Goal: Navigation & Orientation: Find specific page/section

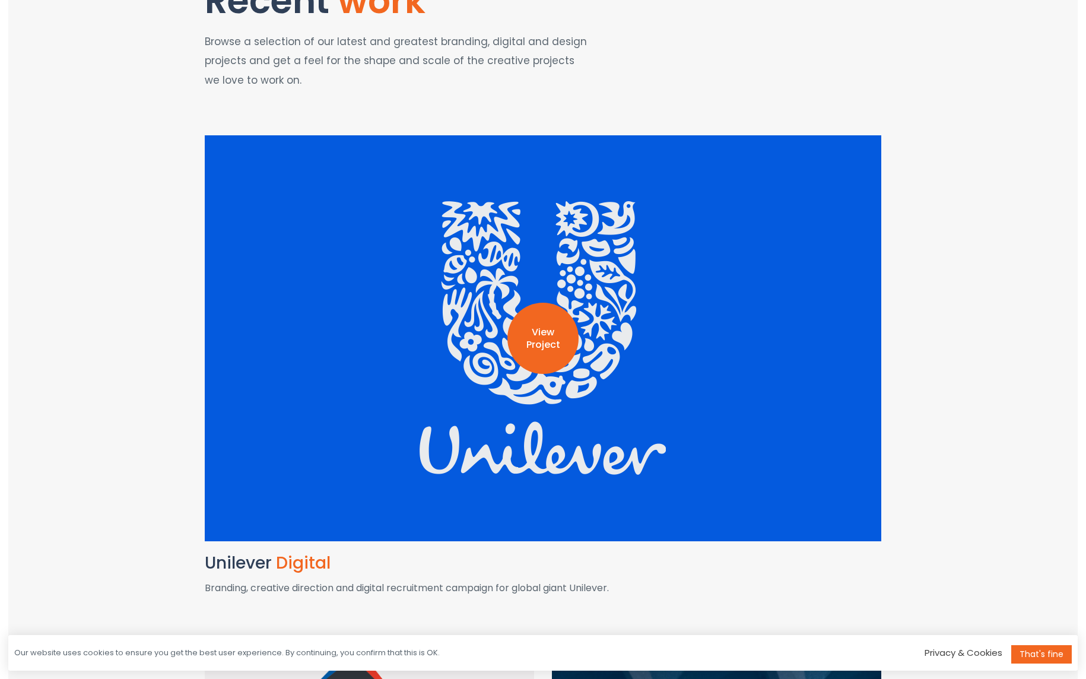
scroll to position [154, 0]
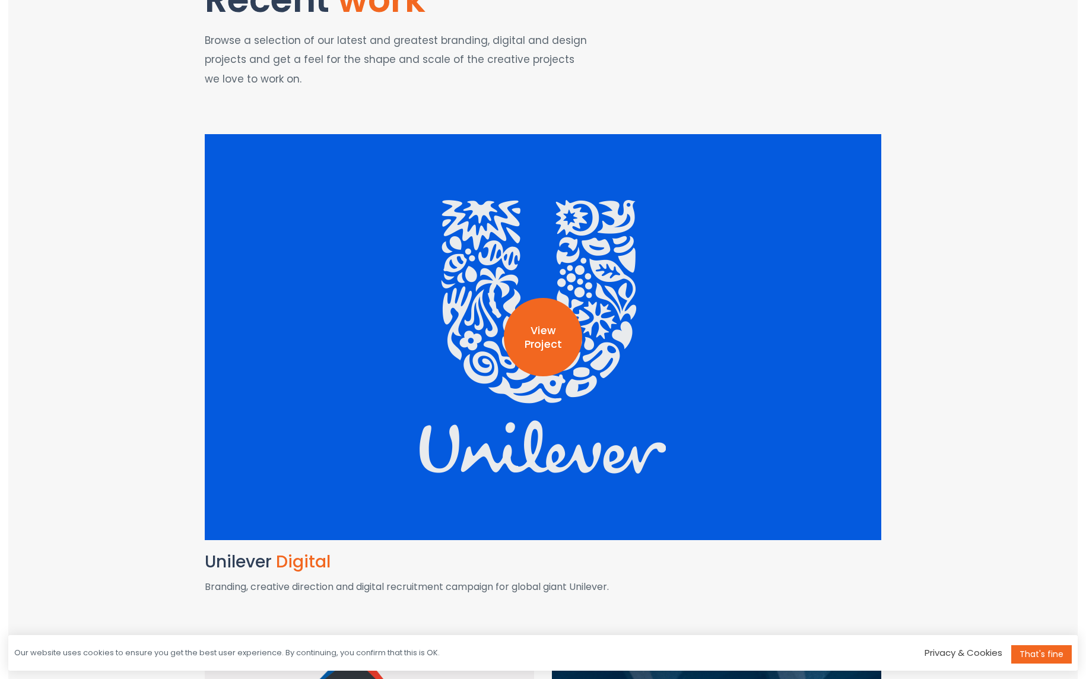
click at [543, 345] on p "View Project" at bounding box center [543, 337] width 78 height 27
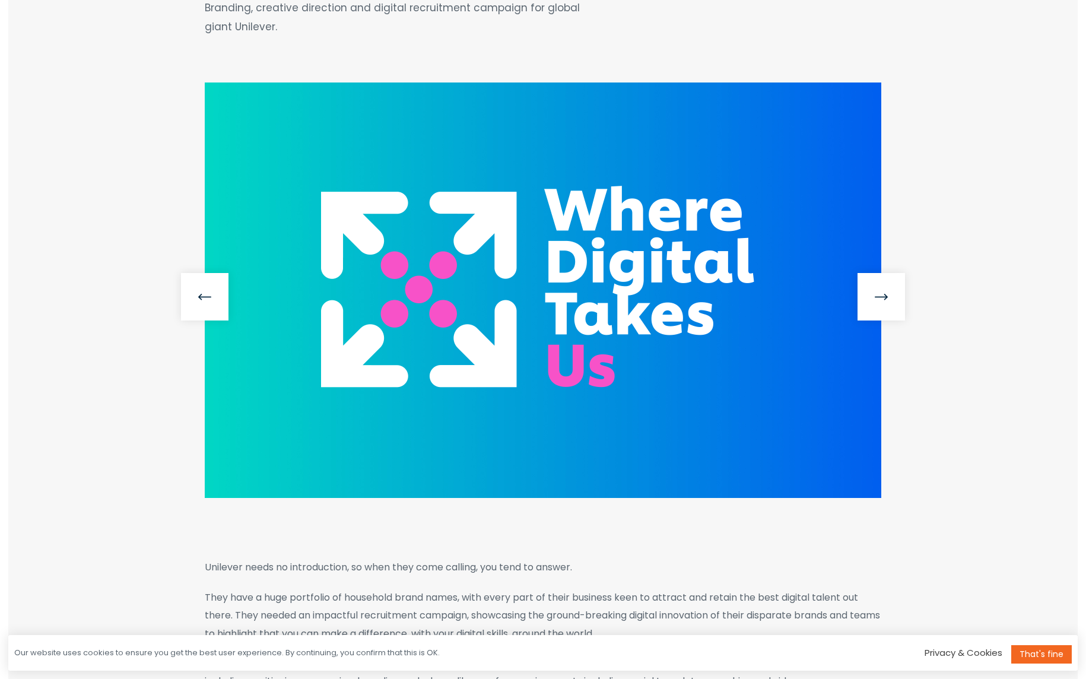
scroll to position [195, 0]
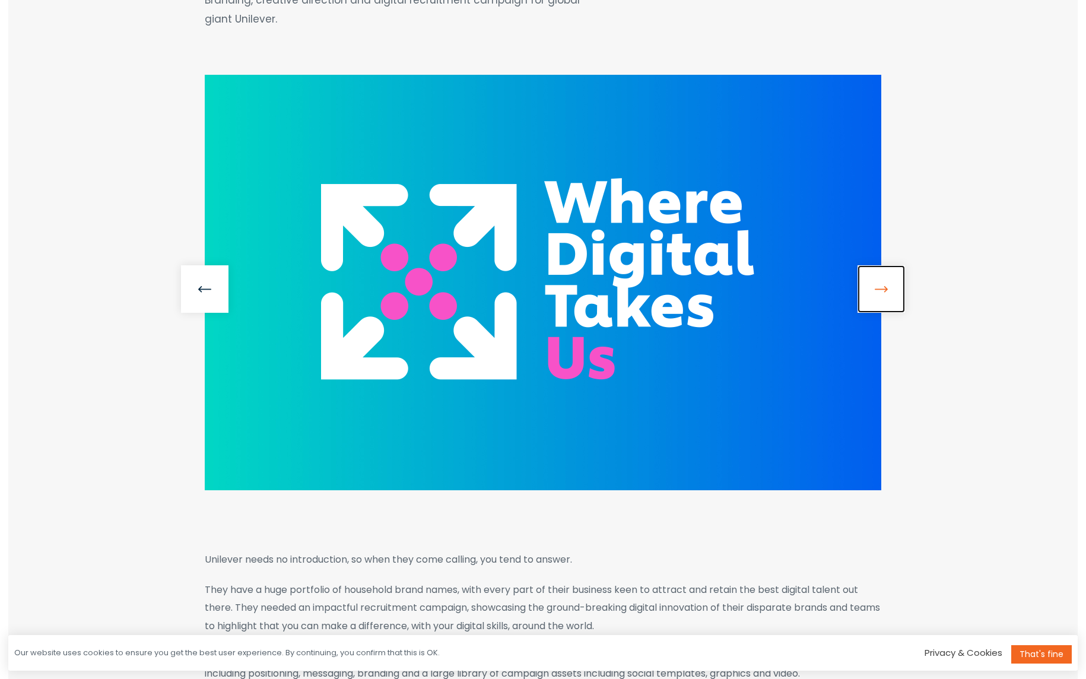
click at [892, 296] on link at bounding box center [880, 288] width 47 height 47
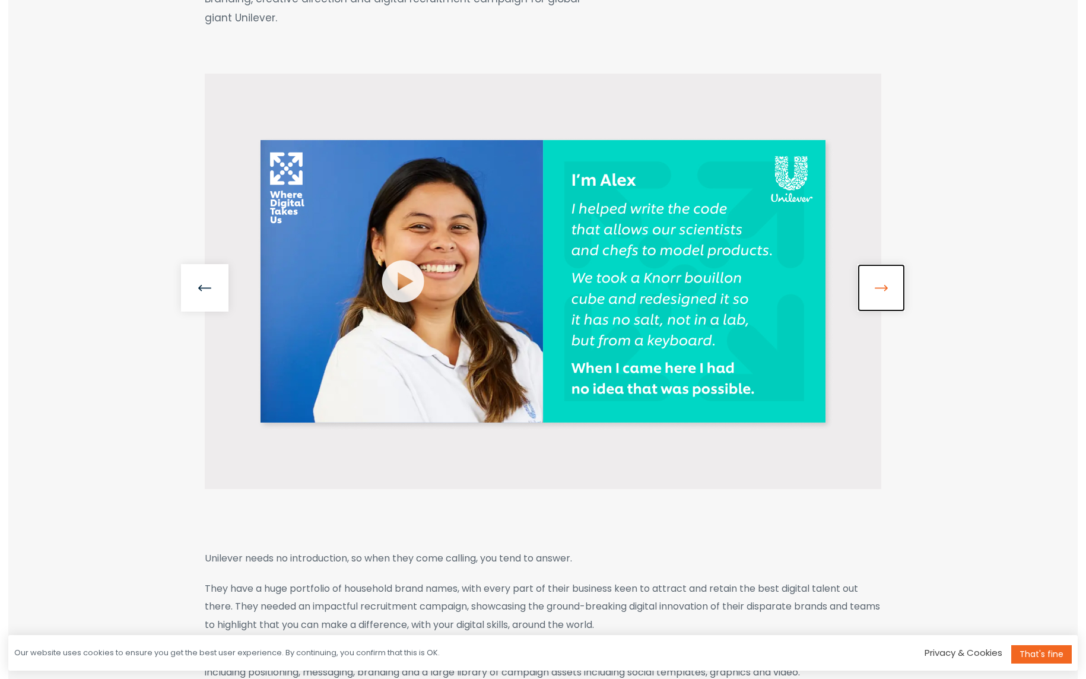
click at [890, 296] on link at bounding box center [880, 287] width 47 height 47
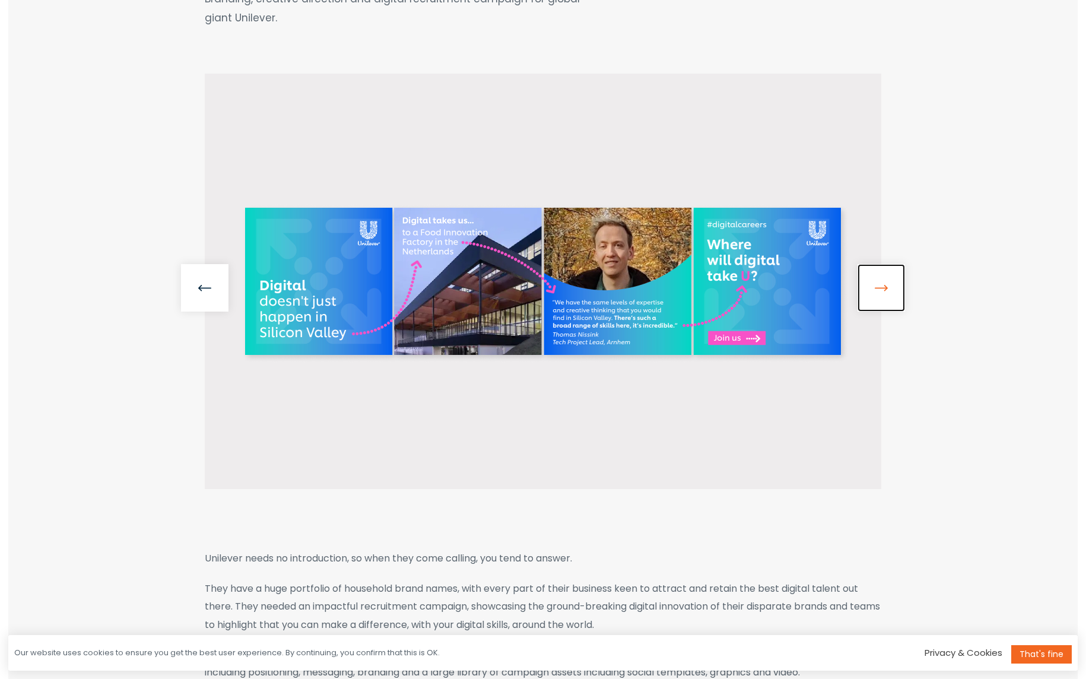
scroll to position [189, 0]
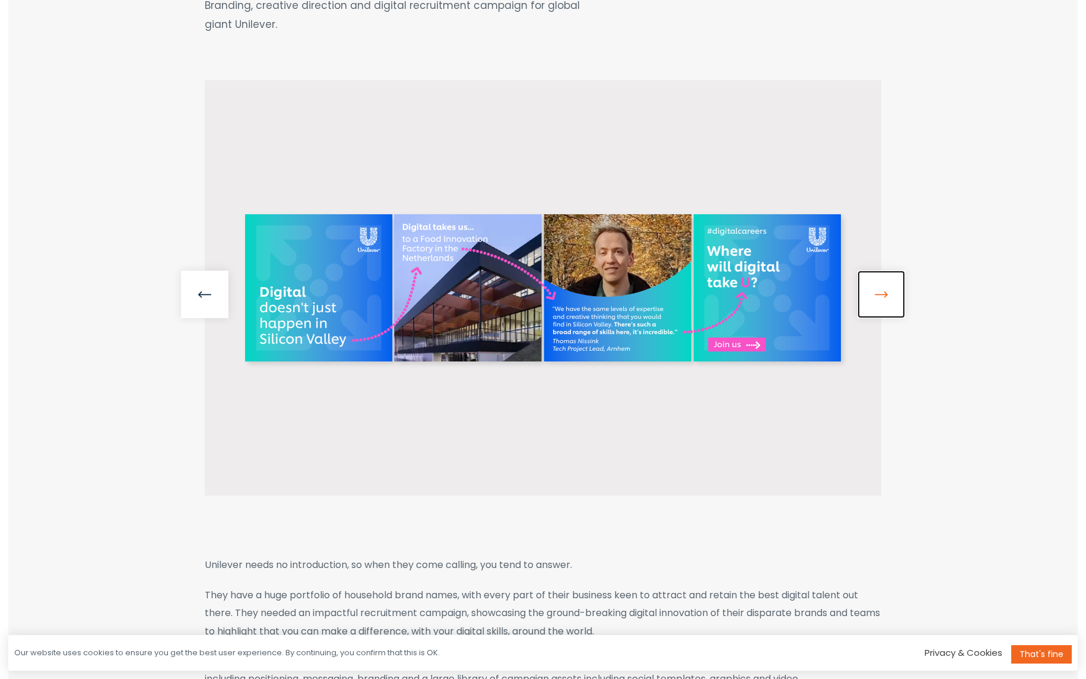
click at [890, 296] on link at bounding box center [880, 293] width 47 height 47
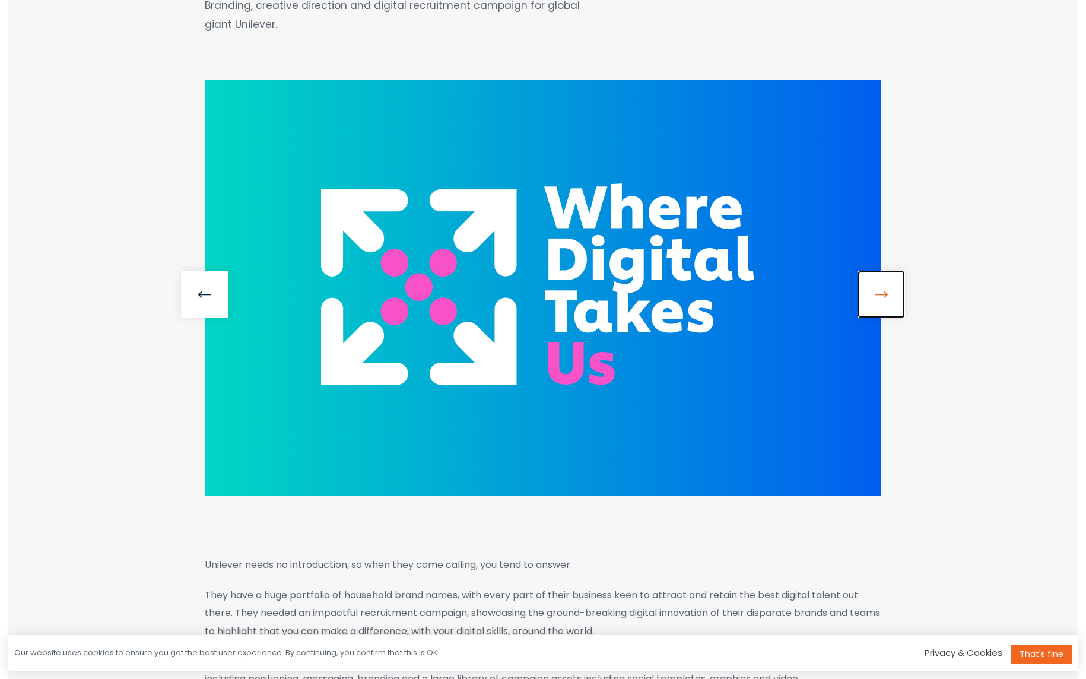
click at [890, 296] on link at bounding box center [880, 293] width 47 height 47
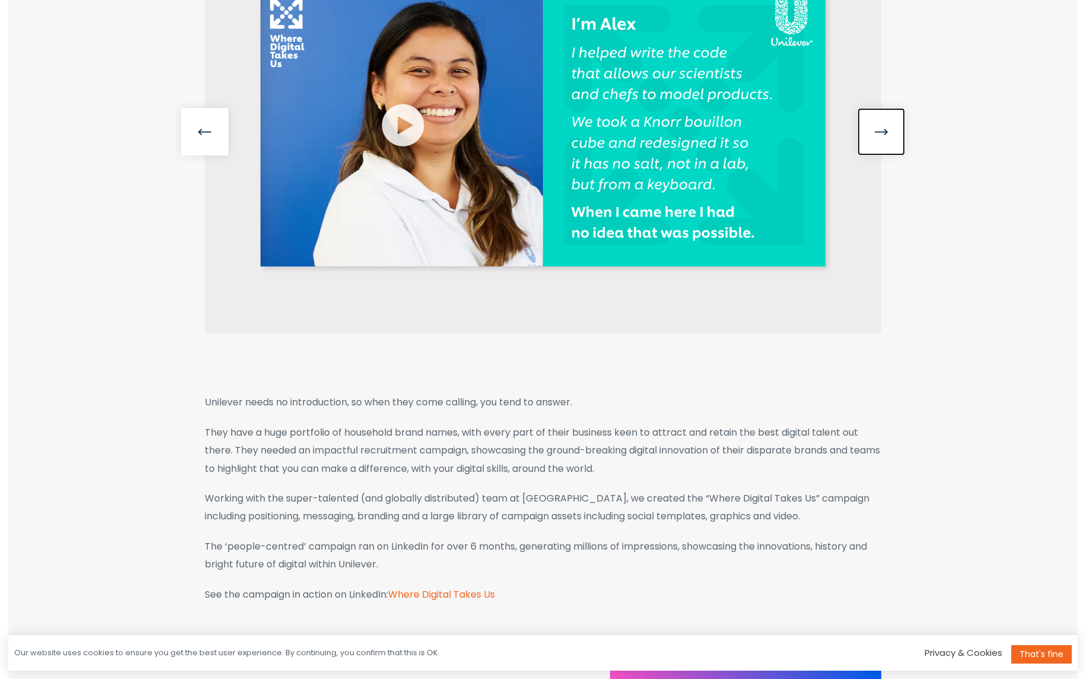
scroll to position [350, 0]
